Goal: Transaction & Acquisition: Purchase product/service

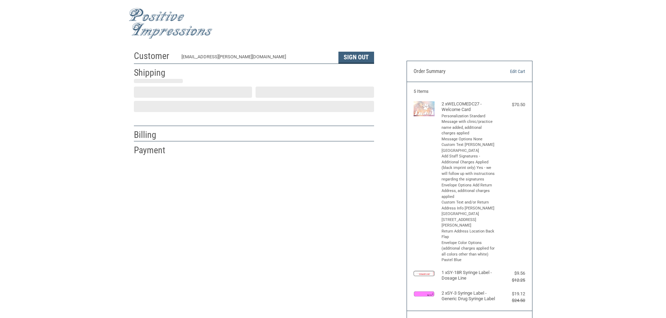
select select "US"
select select "[GEOGRAPHIC_DATA]"
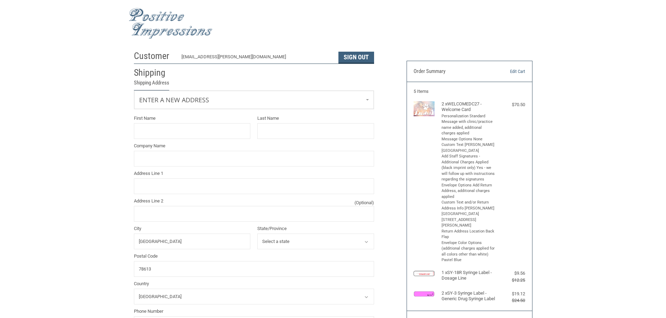
type input "[GEOGRAPHIC_DATA]"
click at [215, 107] on link "Enter a new address" at bounding box center [253, 98] width 239 height 17
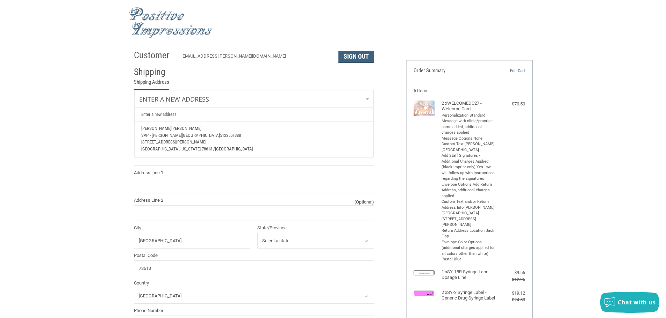
click at [176, 116] on link "Enter a new address" at bounding box center [254, 115] width 232 height 14
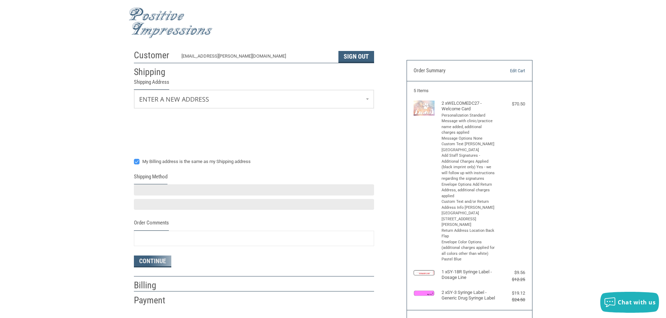
select select "US"
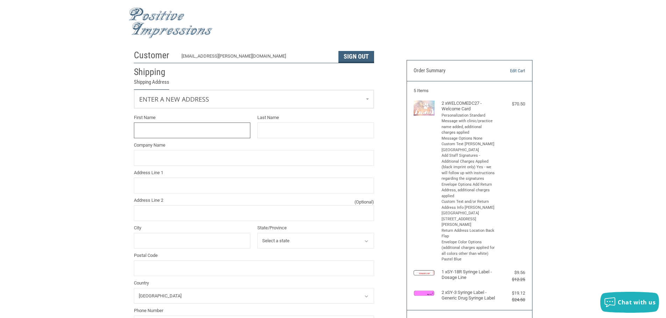
click at [176, 135] on input "First Name" at bounding box center [192, 131] width 117 height 16
type input "[PERSON_NAME]"
type input "SVP - [PERSON_NAME][GEOGRAPHIC_DATA]"
type input "[STREET_ADDRESS][PERSON_NAME]"
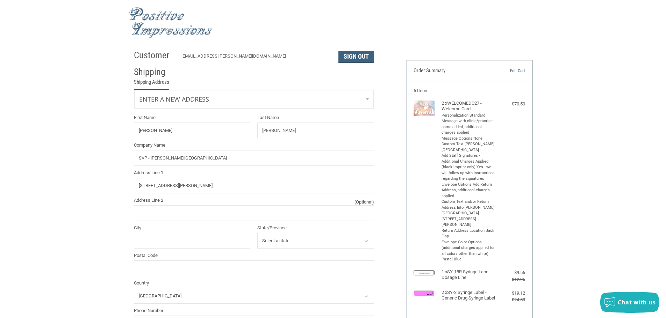
select select "[GEOGRAPHIC_DATA]"
type input "5122551388"
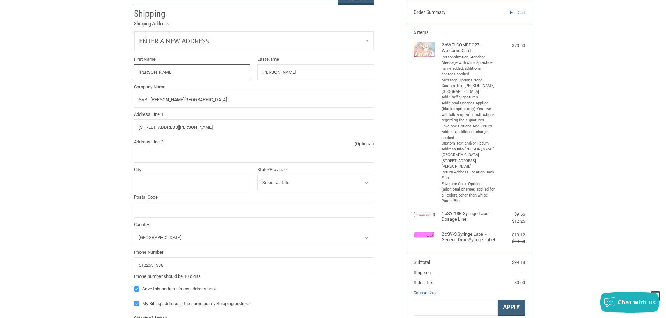
scroll to position [71, 0]
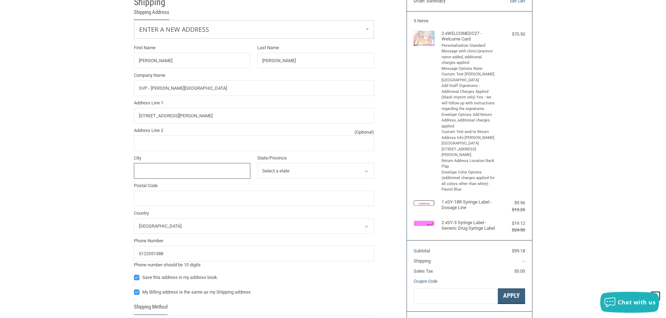
click at [189, 166] on input "City" at bounding box center [192, 171] width 117 height 16
type input "[GEOGRAPHIC_DATA]"
type input "[PERSON_NAME]"
type input "[STREET_ADDRESS][PERSON_NAME]"
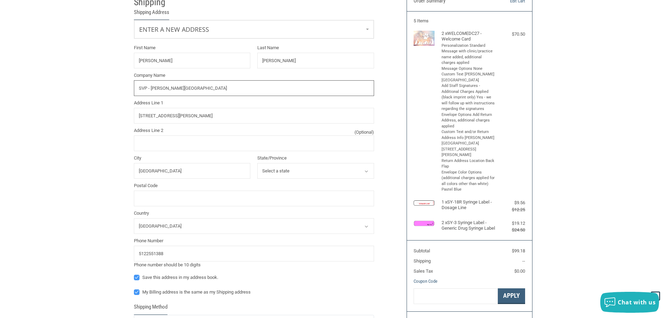
drag, startPoint x: 147, startPoint y: 88, endPoint x: 131, endPoint y: 85, distance: 16.4
click at [131, 85] on div "Company Name SVP - [PERSON_NAME][GEOGRAPHIC_DATA]" at bounding box center [253, 84] width 247 height 24
click at [144, 86] on input "MI - [PERSON_NAME][GEOGRAPHIC_DATA]" at bounding box center [254, 88] width 240 height 16
click at [146, 87] on input "MIS - [PERSON_NAME][GEOGRAPHIC_DATA]" at bounding box center [254, 88] width 240 height 16
click at [147, 87] on input "MISS - [PERSON_NAME][GEOGRAPHIC_DATA]" at bounding box center [254, 88] width 240 height 16
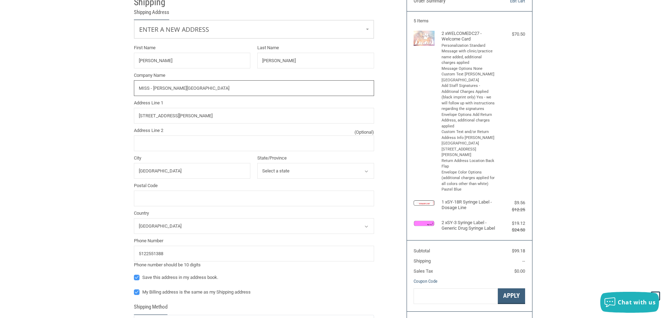
click at [148, 87] on input "MISS - [PERSON_NAME][GEOGRAPHIC_DATA]" at bounding box center [254, 88] width 240 height 16
click at [223, 89] on input "[PERSON_NAME][GEOGRAPHIC_DATA]" at bounding box center [254, 88] width 240 height 16
drag, startPoint x: 226, startPoint y: 89, endPoint x: 151, endPoint y: 88, distance: 75.8
click at [151, 88] on input "[PERSON_NAME][GEOGRAPHIC_DATA]" at bounding box center [254, 88] width 240 height 16
type input "MISSION PET HEALTH - [PERSON_NAME][GEOGRAPHIC_DATA]"
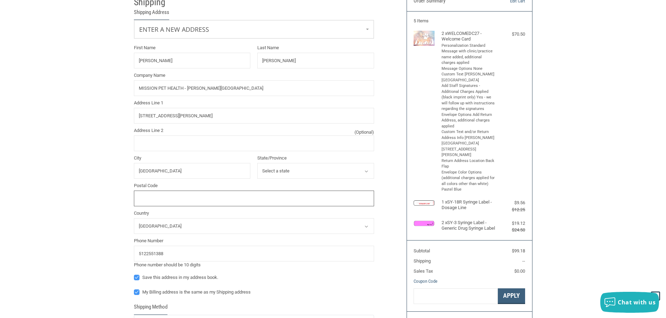
click at [183, 195] on input "Postal Code" at bounding box center [254, 199] width 240 height 16
type input "78613"
type input "[PERSON_NAME]"
type input "[STREET_ADDRESS][PERSON_NAME]"
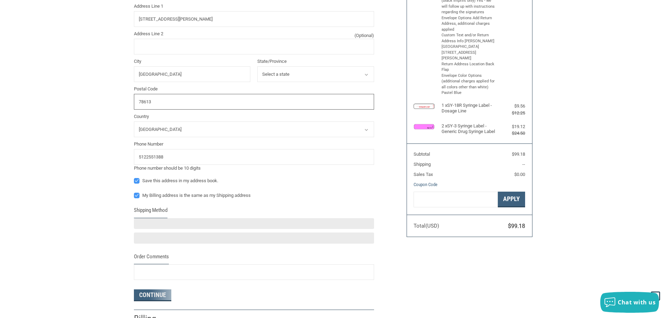
scroll to position [175, 0]
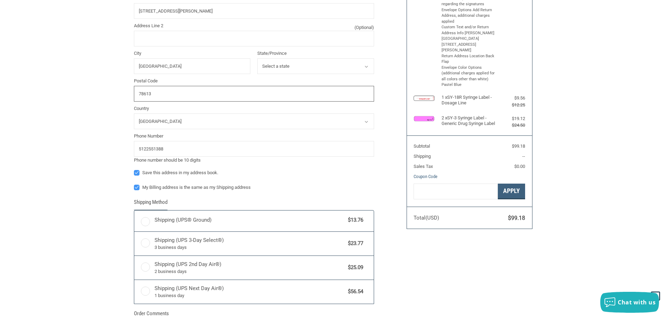
radio input "true"
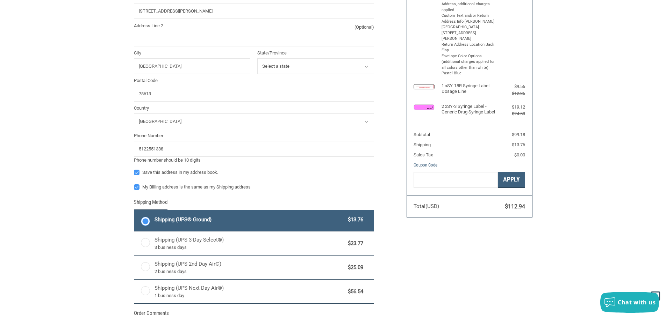
click at [155, 188] on label "My Billing address is the same as my Shipping address" at bounding box center [254, 187] width 240 height 6
click at [134, 184] on input "My Billing address is the same as my Shipping address" at bounding box center [134, 184] width 0 height 0
checkbox input "false"
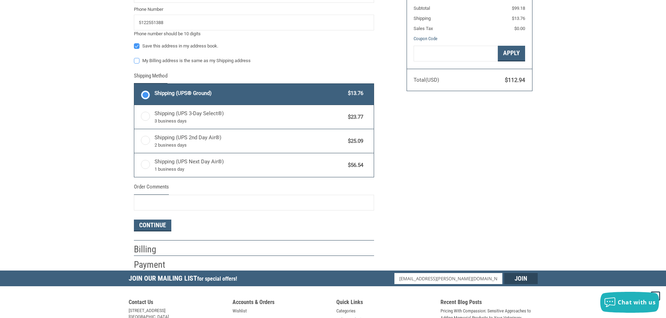
scroll to position [362, 0]
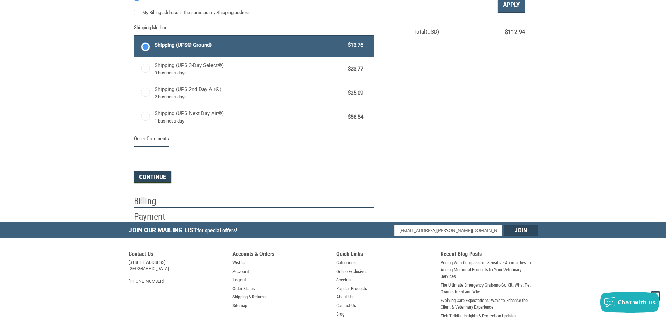
click at [158, 182] on button "Continue" at bounding box center [152, 178] width 37 height 12
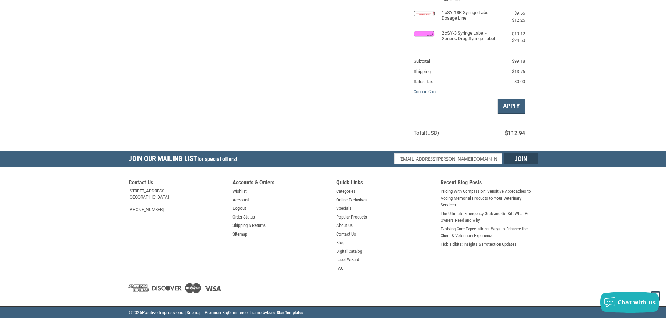
select select "[GEOGRAPHIC_DATA]"
select select "US"
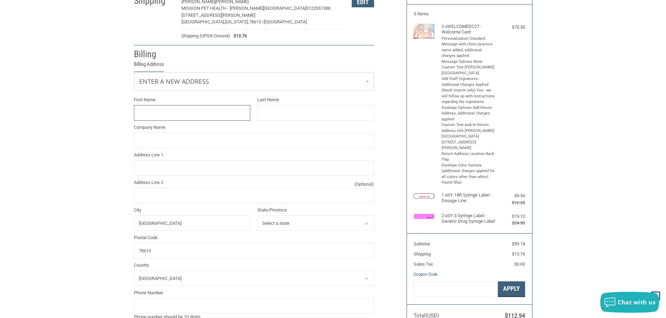
scroll to position [60, 0]
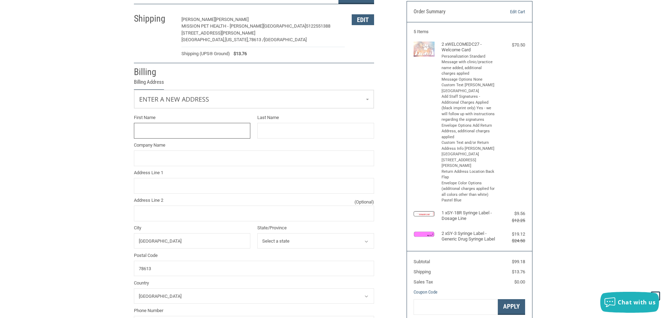
click at [187, 128] on input "First Name" at bounding box center [192, 131] width 117 height 16
type input "[PERSON_NAME]"
type input "SVP - [PERSON_NAME][GEOGRAPHIC_DATA]"
type input "[STREET_ADDRESS][PERSON_NAME]"
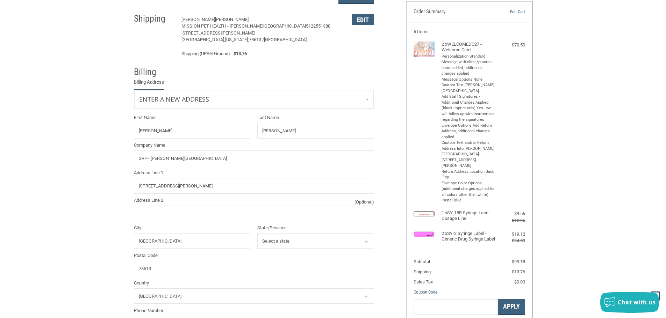
type input "5122551388"
click at [237, 161] on input "SVP - [PERSON_NAME][GEOGRAPHIC_DATA]" at bounding box center [254, 159] width 240 height 16
drag, startPoint x: 244, startPoint y: 162, endPoint x: -16, endPoint y: 137, distance: 261.5
click at [0, 137] on html ".st0{fill:#4D4D4D;} Created with Sketch. Created with Sketch. .st0{display:none…" at bounding box center [333, 252] width 666 height 624
type input "[PERSON_NAME][GEOGRAPHIC_DATA]"
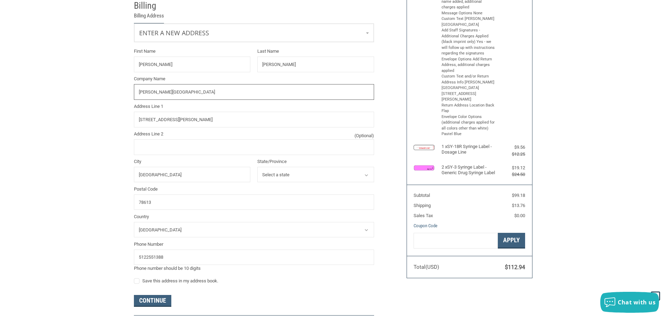
scroll to position [130, 0]
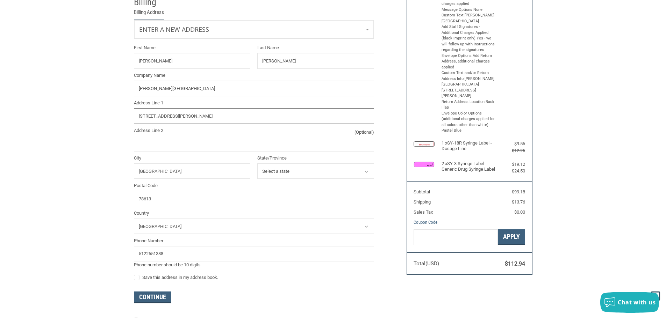
drag, startPoint x: 217, startPoint y: 117, endPoint x: 45, endPoint y: 110, distance: 172.0
click at [45, 110] on div "Customer [EMAIL_ADDRESS][PERSON_NAME][DOMAIN_NAME] Sign Out Shipping [PERSON_NA…" at bounding box center [333, 123] width 666 height 410
type input "[STREET_ADDRESS][PERSON_NAME]"
type input "[STREET_ADDRESS]"
type input "Suite"
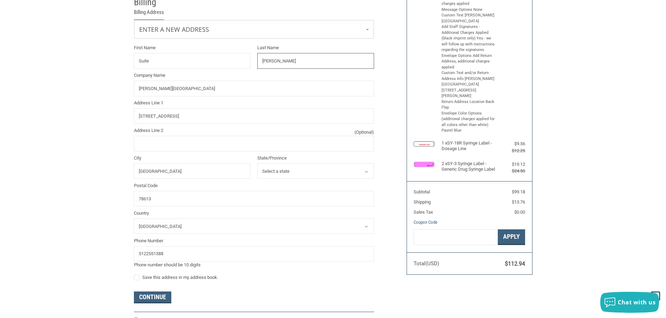
type input "325"
click at [199, 146] on input "Address Line 2 (Optional)" at bounding box center [254, 144] width 240 height 16
click at [167, 146] on input "S" at bounding box center [254, 144] width 240 height 16
type input "SUITE 325"
click at [172, 162] on div "[GEOGRAPHIC_DATA]" at bounding box center [192, 167] width 117 height 24
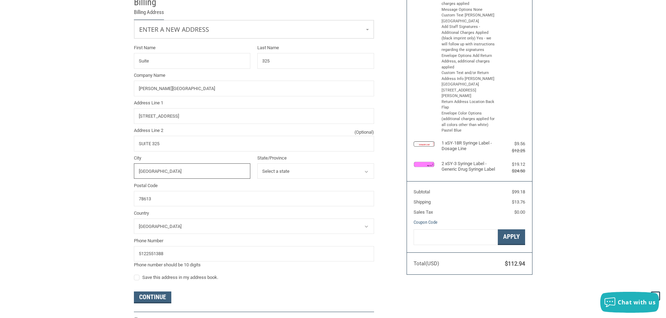
click at [174, 173] on input "[GEOGRAPHIC_DATA]" at bounding box center [192, 172] width 117 height 16
drag, startPoint x: 174, startPoint y: 168, endPoint x: 20, endPoint y: 145, distance: 155.5
click at [20, 145] on div "Customer [EMAIL_ADDRESS][PERSON_NAME][DOMAIN_NAME] Sign Out Shipping [PERSON_NA…" at bounding box center [333, 123] width 666 height 410
type input "[GEOGRAPHIC_DATA]"
click at [318, 168] on select "Select a state [US_STATE] [US_STATE] [US_STATE] [US_STATE] [US_STATE] Armed For…" at bounding box center [315, 172] width 117 height 16
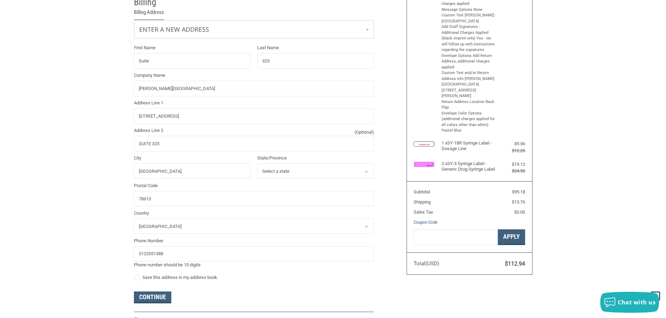
select select "AL"
click at [257, 164] on select "Select a state [US_STATE] [US_STATE] [US_STATE] [US_STATE] [US_STATE] Armed For…" at bounding box center [315, 172] width 117 height 16
click at [161, 193] on input "78613" at bounding box center [254, 199] width 240 height 16
drag, startPoint x: 167, startPoint y: 197, endPoint x: 79, endPoint y: 176, distance: 91.2
click at [79, 176] on div "Customer [EMAIL_ADDRESS][PERSON_NAME][DOMAIN_NAME] Sign Out Shipping [PERSON_NA…" at bounding box center [333, 123] width 666 height 410
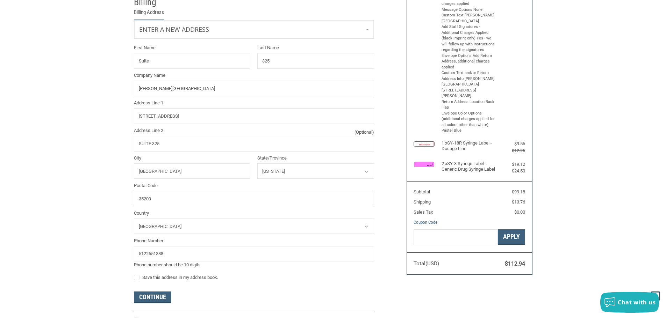
type input "35209"
click at [169, 259] on input "5122551388" at bounding box center [254, 254] width 240 height 16
click at [334, 294] on div "Continue" at bounding box center [254, 298] width 240 height 12
click at [191, 279] on label "Save this address in my address book." at bounding box center [254, 278] width 240 height 6
click at [134, 275] on input "Save this address in my address book." at bounding box center [134, 274] width 0 height 0
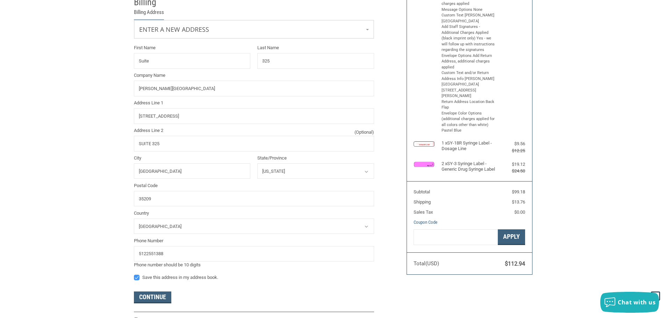
checkbox input "true"
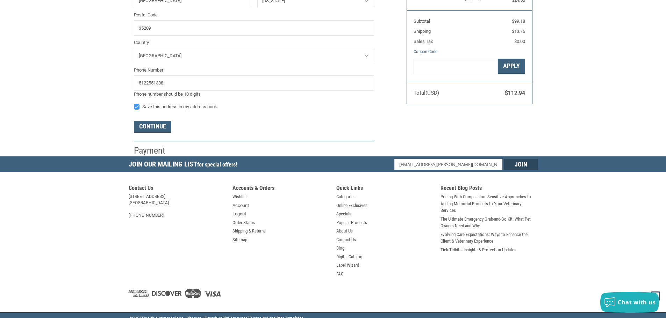
scroll to position [304, 0]
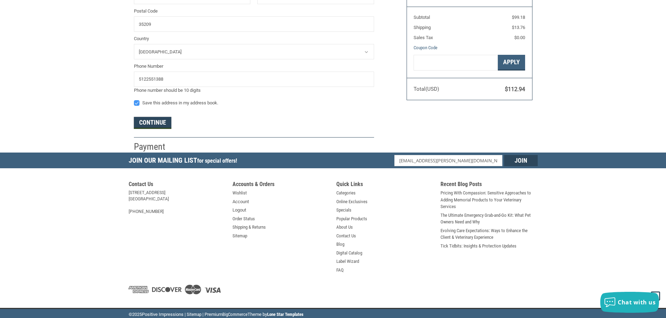
click at [161, 124] on button "Continue" at bounding box center [152, 123] width 37 height 12
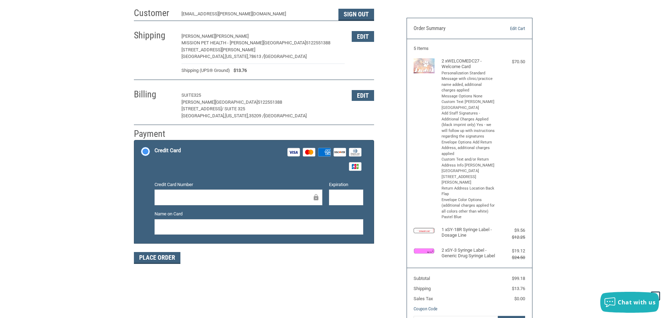
scroll to position [0, 0]
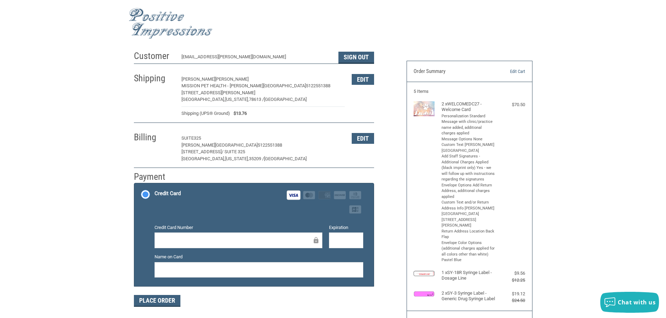
click at [342, 247] on div at bounding box center [346, 241] width 34 height 16
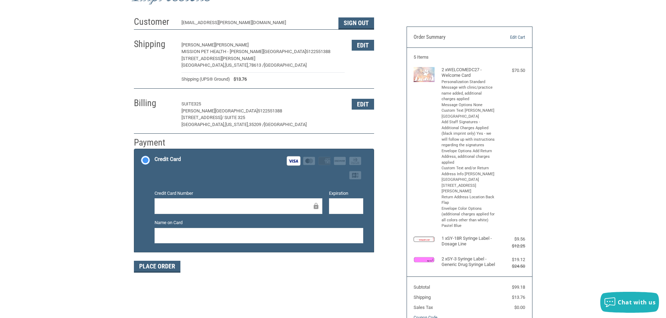
scroll to position [105, 0]
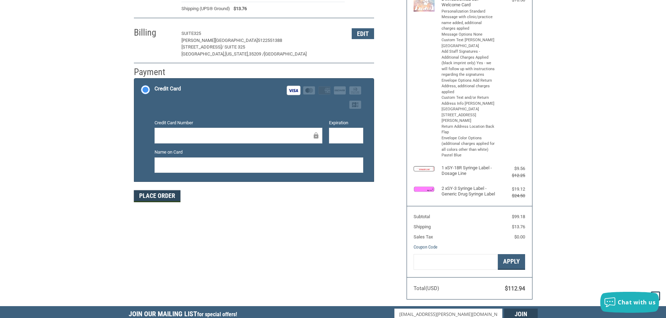
click at [160, 195] on button "Place Order" at bounding box center [157, 196] width 46 height 12
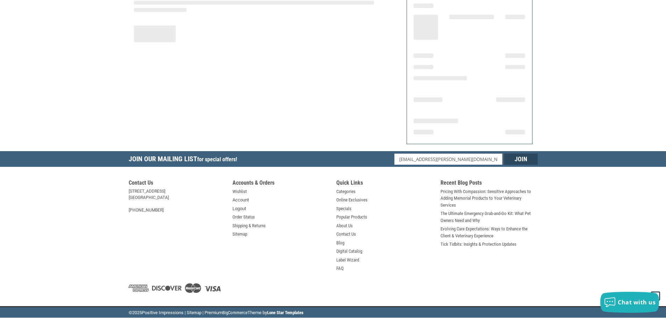
scroll to position [44, 0]
